Goal: Task Accomplishment & Management: Complete application form

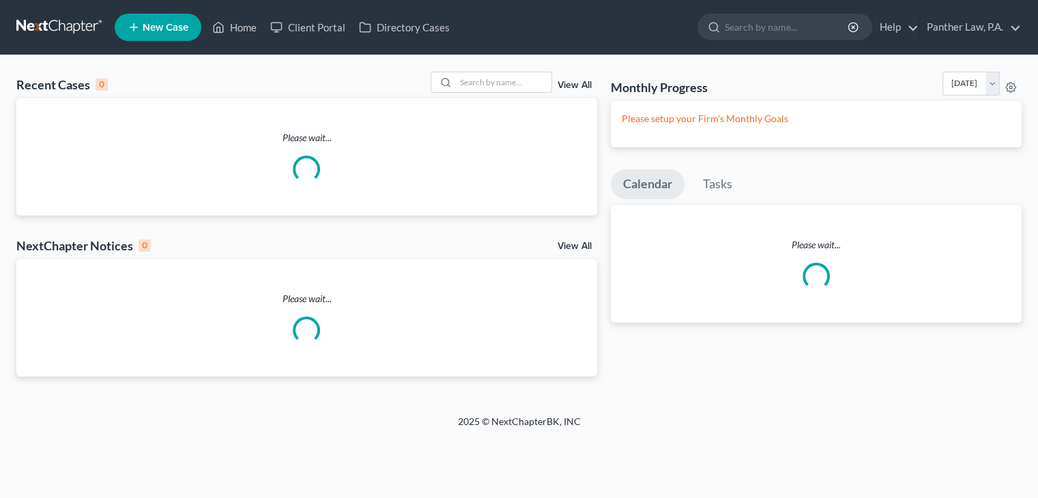
click at [442, 77] on div at bounding box center [443, 82] width 25 height 20
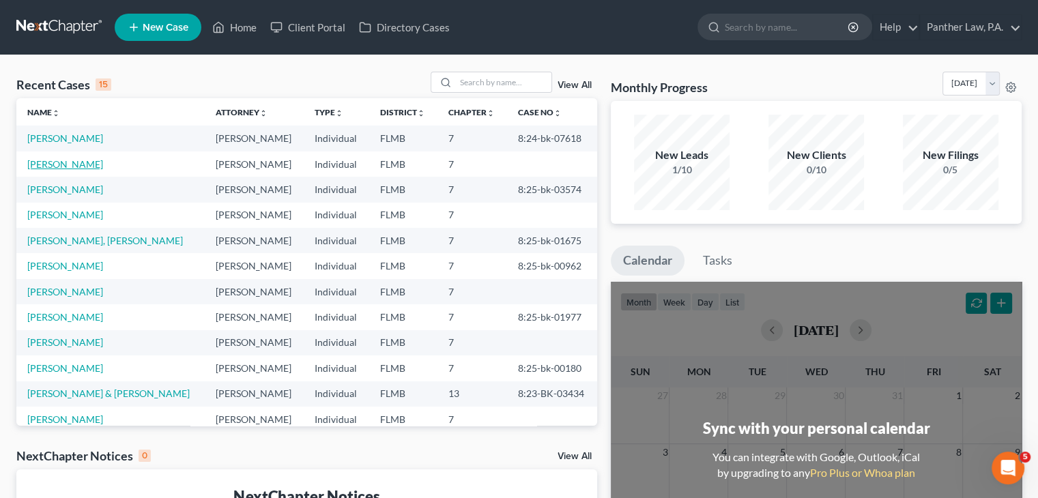
click at [70, 166] on link "[PERSON_NAME]" at bounding box center [65, 164] width 76 height 12
select select "10"
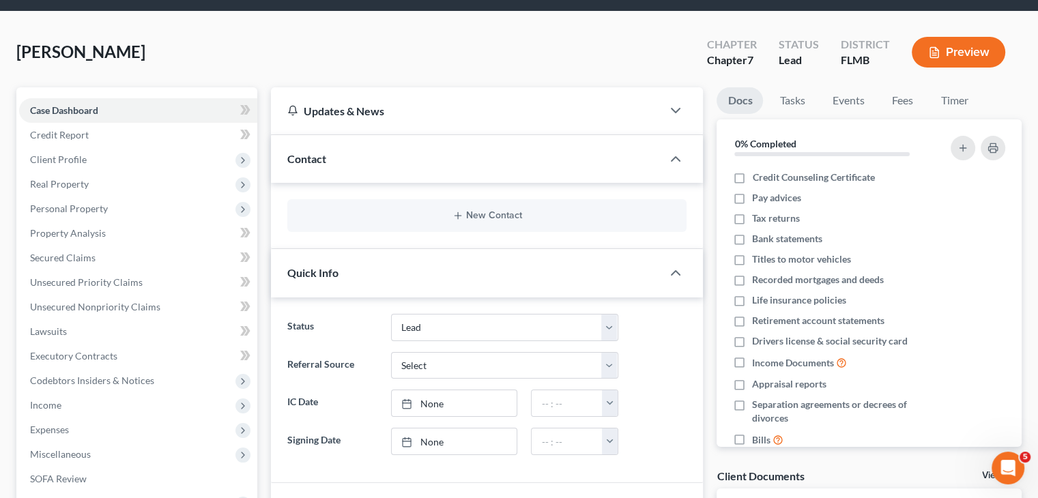
scroll to position [44, 0]
click at [87, 134] on span "Credit Report" at bounding box center [59, 135] width 59 height 12
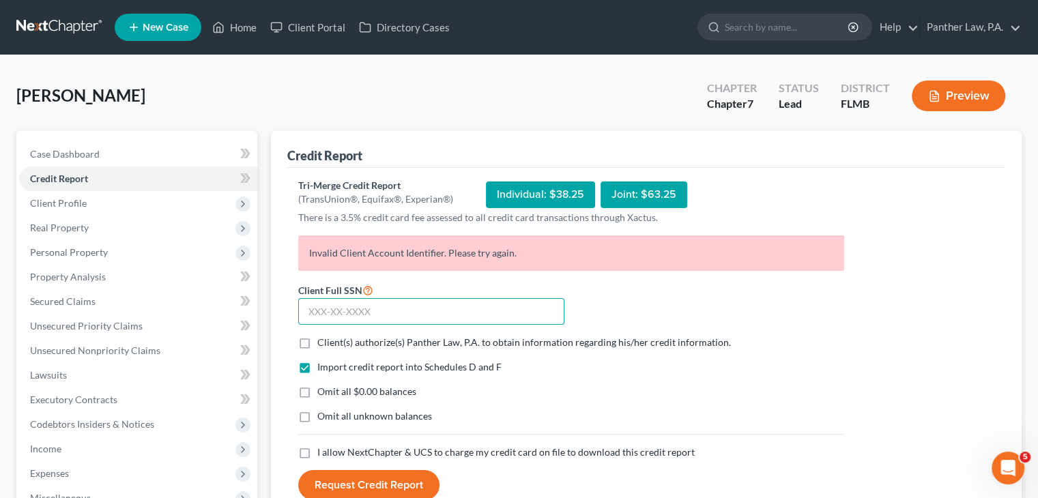
click at [319, 313] on input "text" at bounding box center [431, 311] width 266 height 27
paste input "510-04-0177"
type input "510-04-0177"
click at [317, 338] on label "Client(s) authorize(s) Panther Law, P.A. to obtain information regarding his/he…" at bounding box center [524, 343] width 414 height 14
click at [323, 338] on input "Client(s) authorize(s) Panther Law, P.A. to obtain information regarding his/he…" at bounding box center [327, 340] width 9 height 9
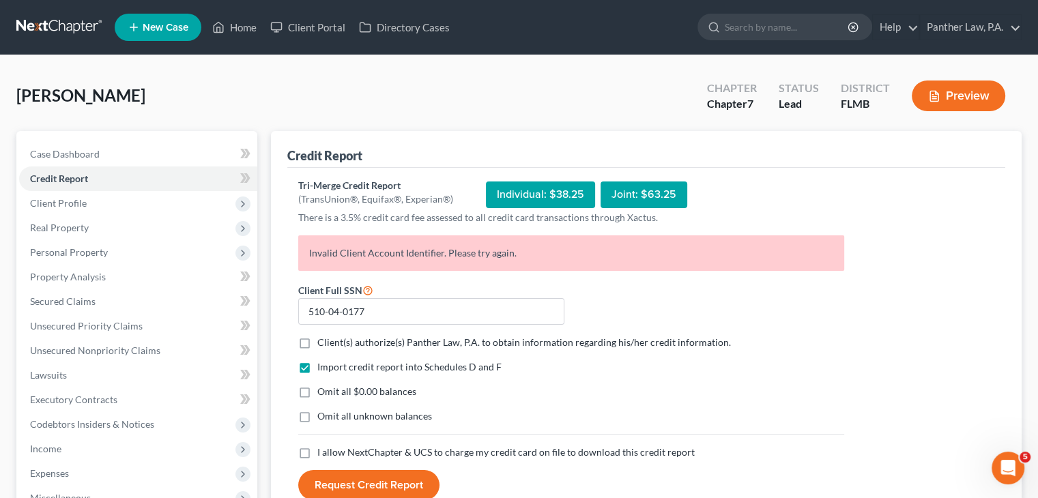
checkbox input "true"
click at [317, 398] on label "Omit all $0.00 balances" at bounding box center [366, 392] width 99 height 14
click at [323, 394] on input "Omit all $0.00 balances" at bounding box center [327, 389] width 9 height 9
checkbox input "true"
click at [317, 414] on label "Omit all unknown balances" at bounding box center [374, 416] width 115 height 14
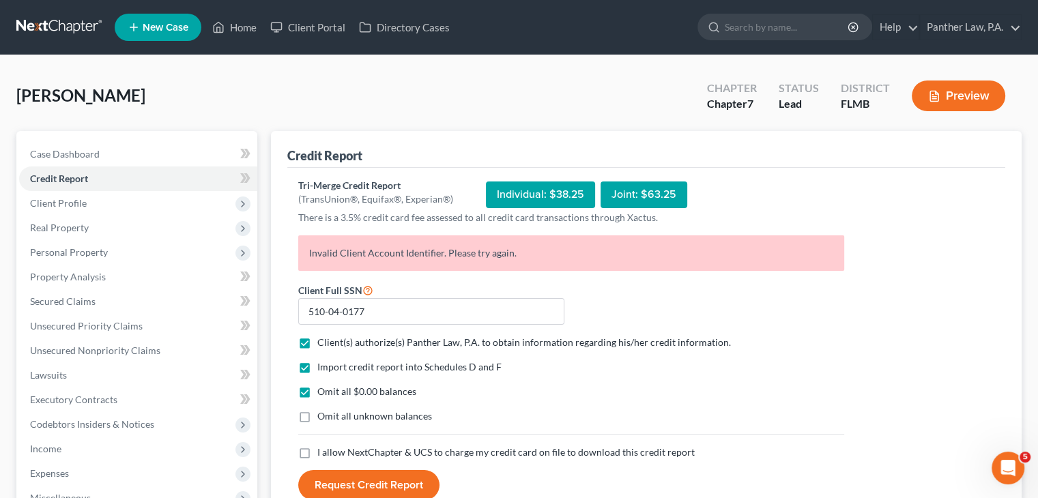
click at [323, 414] on input "Omit all unknown balances" at bounding box center [327, 413] width 9 height 9
click at [317, 412] on label "Omit all unknown balances" at bounding box center [374, 416] width 115 height 14
click at [323, 412] on input "Omit all unknown balances" at bounding box center [327, 413] width 9 height 9
checkbox input "false"
click at [317, 456] on label "I allow NextChapter & UCS to charge my credit card on file to download this cre…" at bounding box center [505, 453] width 377 height 14
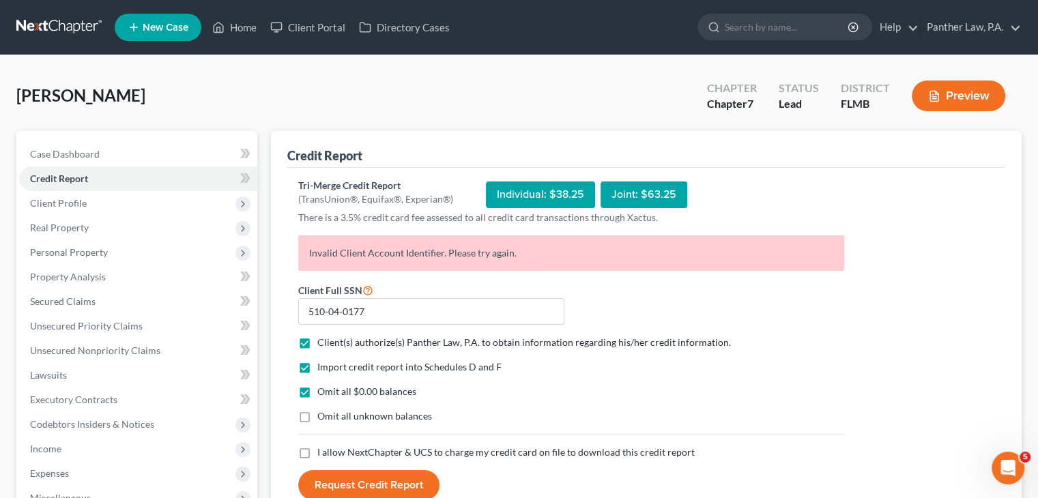
click at [323, 454] on input "I allow NextChapter & UCS to charge my credit card on file to download this cre…" at bounding box center [327, 450] width 9 height 9
checkbox input "true"
click at [342, 480] on button "Request Credit Report" at bounding box center [368, 485] width 141 height 30
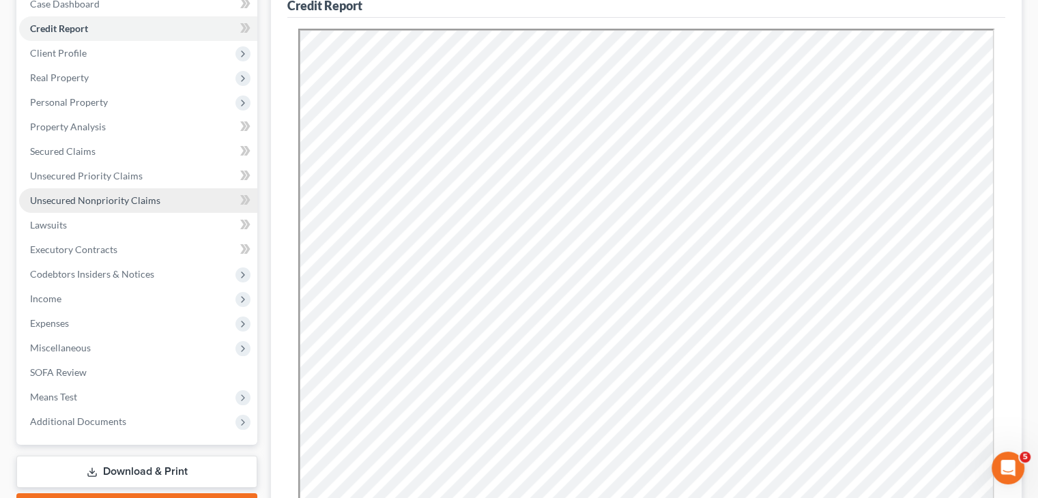
scroll to position [151, 0]
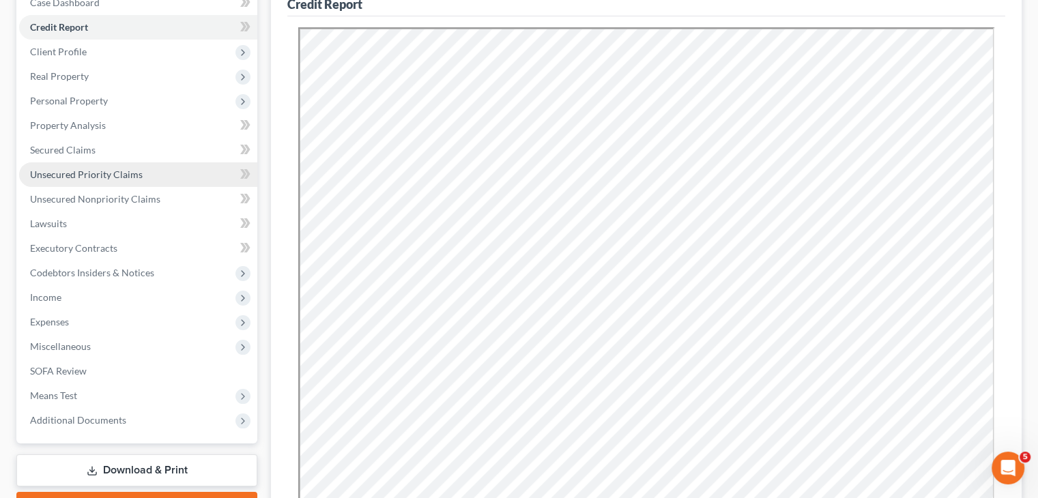
click at [124, 178] on span "Unsecured Priority Claims" at bounding box center [86, 175] width 113 height 12
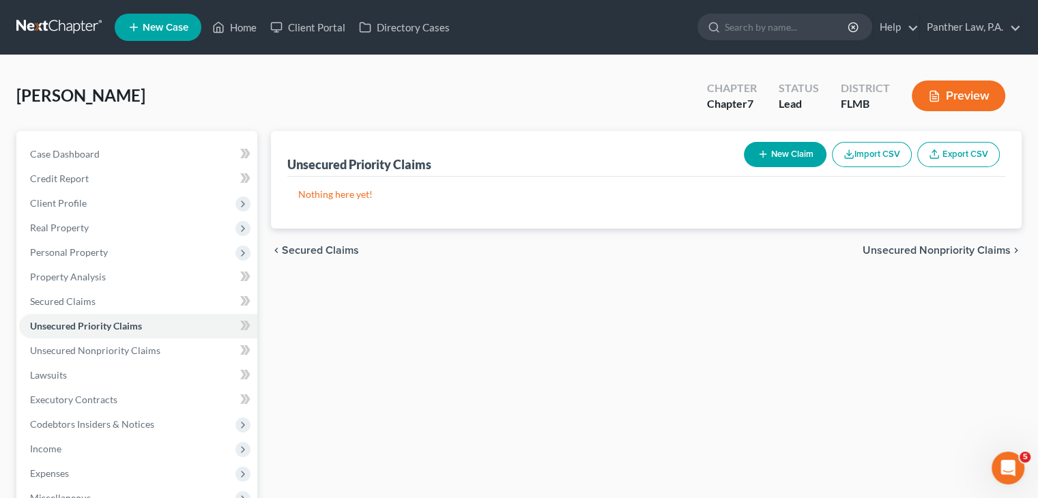
click at [923, 251] on span "Unsecured Nonpriority Claims" at bounding box center [937, 250] width 148 height 11
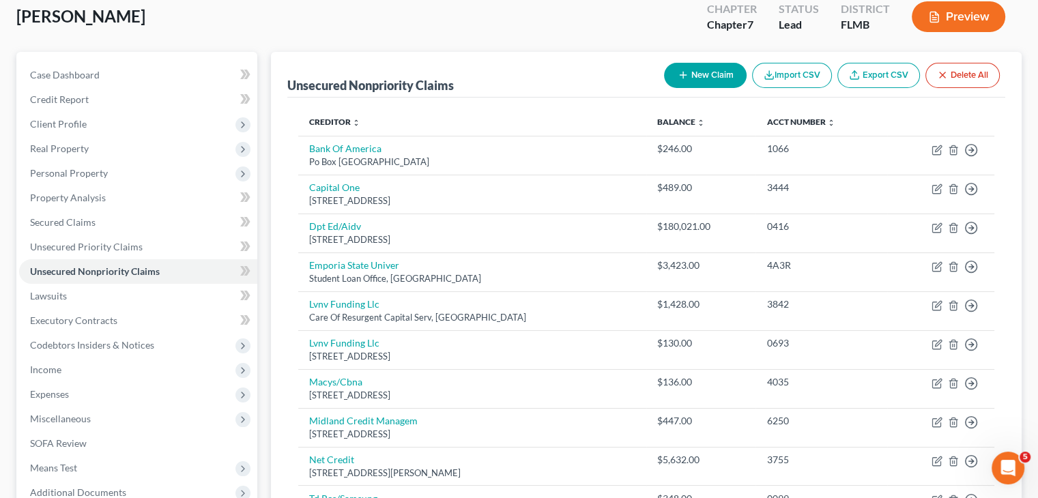
scroll to position [80, 0]
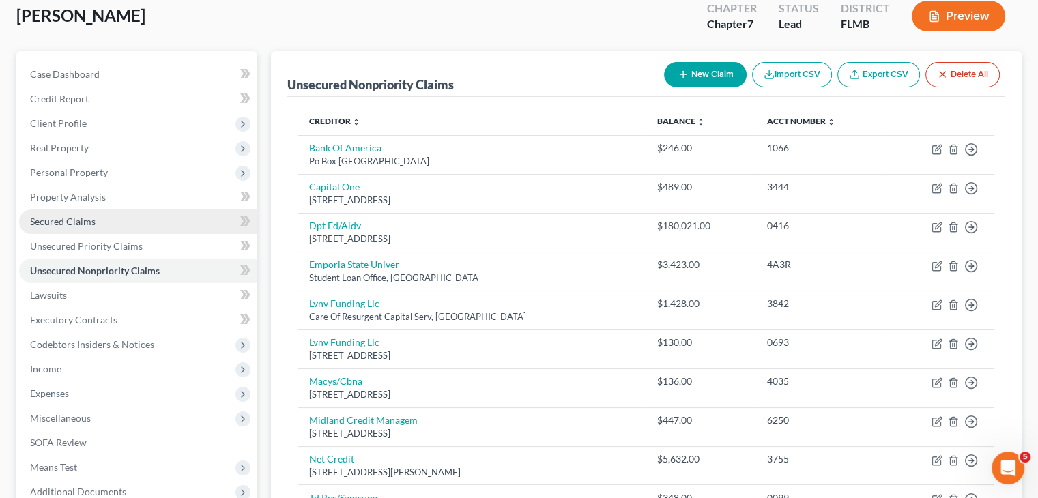
click at [89, 225] on span "Secured Claims" at bounding box center [63, 222] width 66 height 12
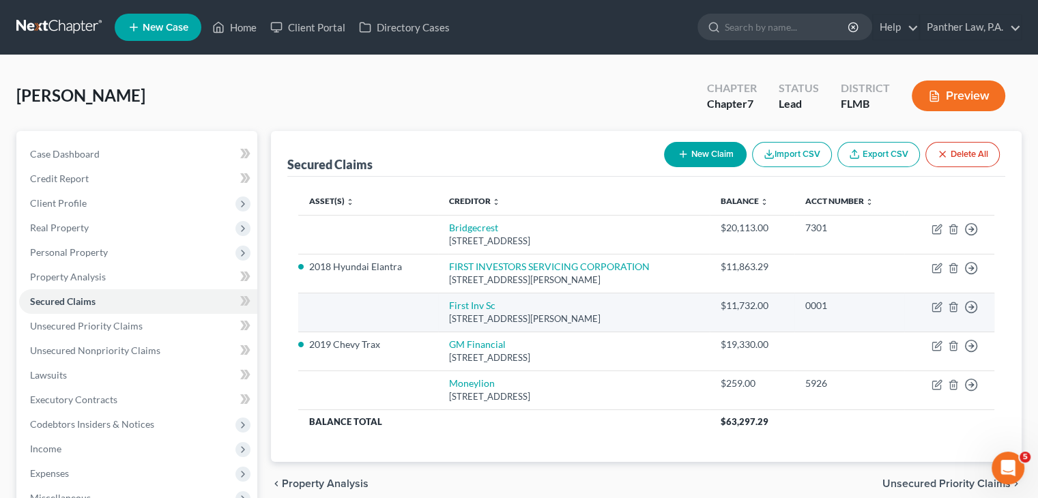
click at [432, 313] on td at bounding box center [368, 312] width 140 height 39
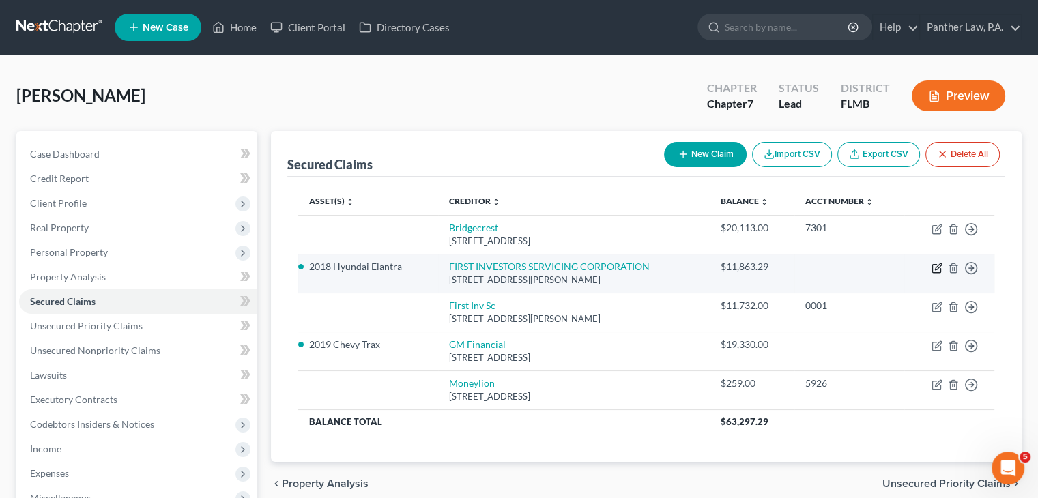
click at [934, 270] on icon "button" at bounding box center [936, 268] width 11 height 11
select select "10"
select select "2"
select select "0"
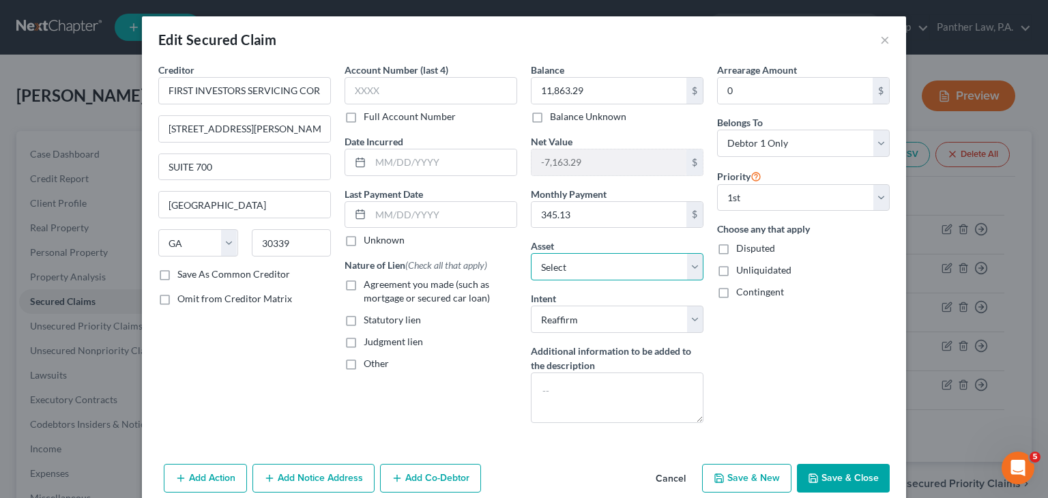
click at [690, 272] on select "Select Other Multiple Assets 2019 Chevy Trax - $14000.0 HCA - $18142.36 Bank of…" at bounding box center [617, 266] width 173 height 27
click at [784, 378] on div "Arrearage Amount 0 $ Belongs To * Select Debtor 1 Only Debtor 2 Only Debtor 1 A…" at bounding box center [803, 248] width 186 height 371
click at [849, 484] on button "Save & Close" at bounding box center [843, 478] width 93 height 29
